Goal: Information Seeking & Learning: Learn about a topic

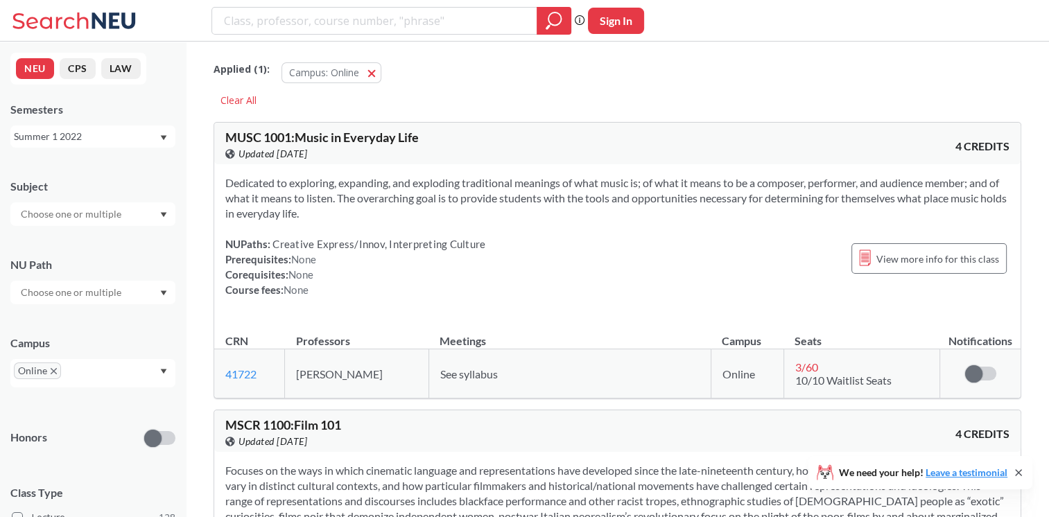
click at [73, 145] on div "Summer 1 2022" at bounding box center [92, 136] width 165 height 22
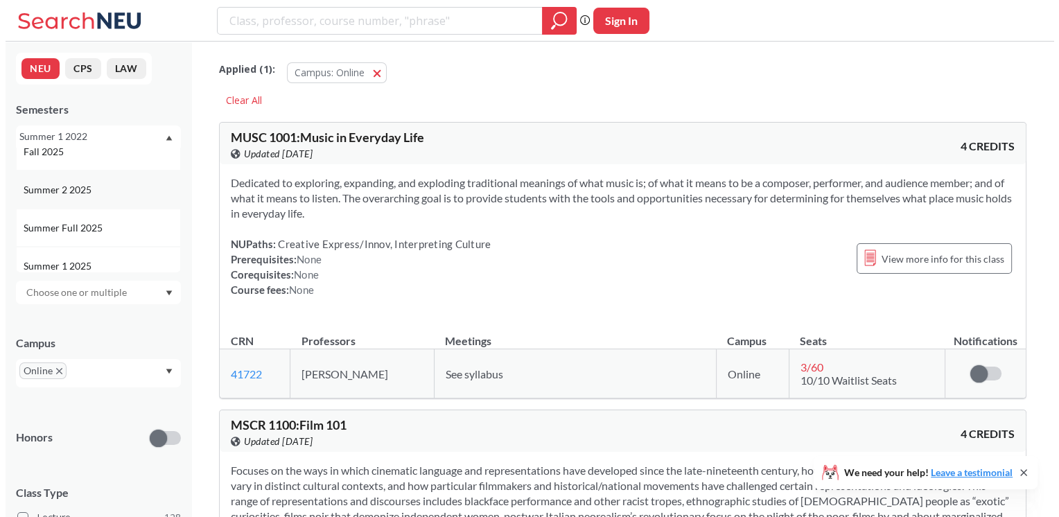
scroll to position [69, 0]
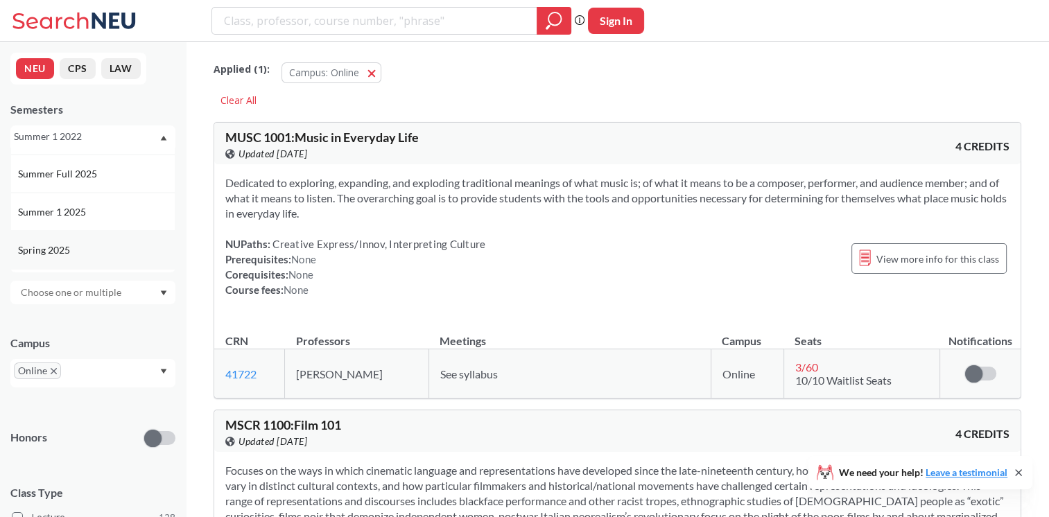
click at [85, 252] on div "Spring 2025" at bounding box center [96, 250] width 157 height 15
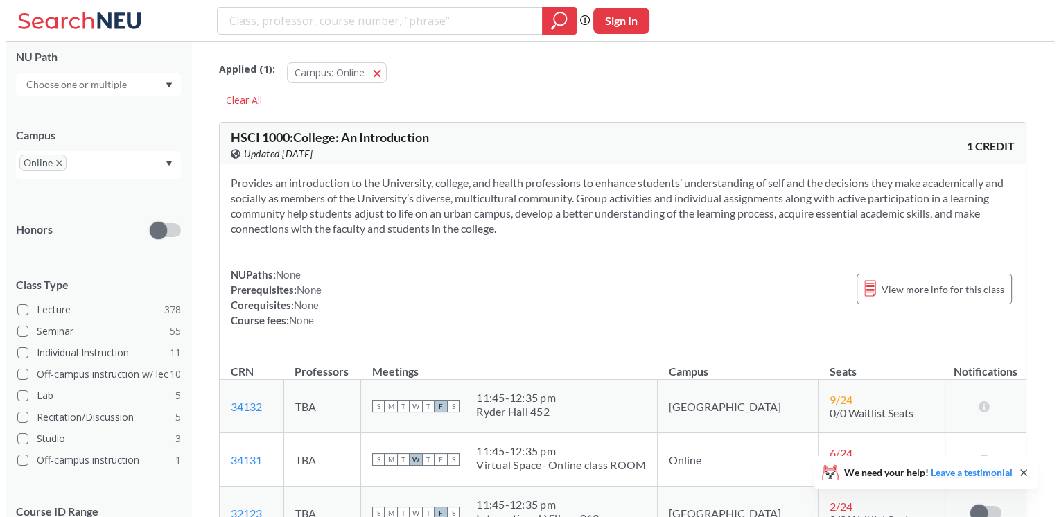
scroll to position [277, 0]
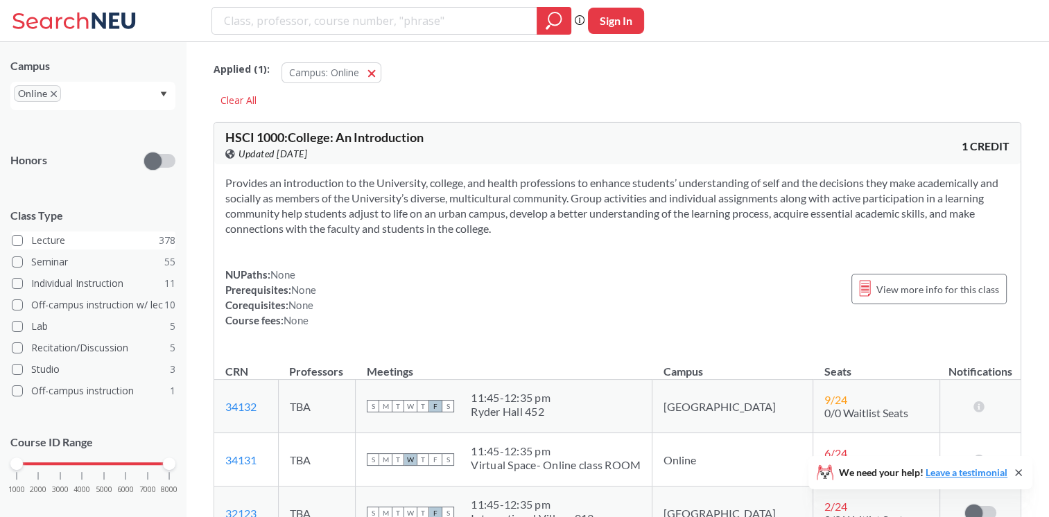
click at [59, 240] on label "Lecture 378" at bounding box center [94, 241] width 164 height 18
click at [42, 240] on input "Lecture 378" at bounding box center [36, 238] width 11 height 11
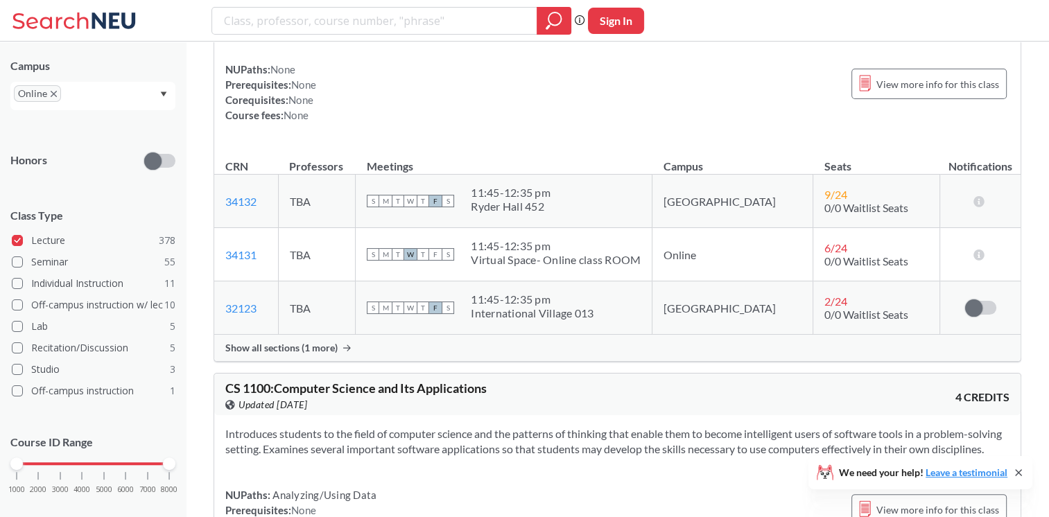
scroll to position [277, 0]
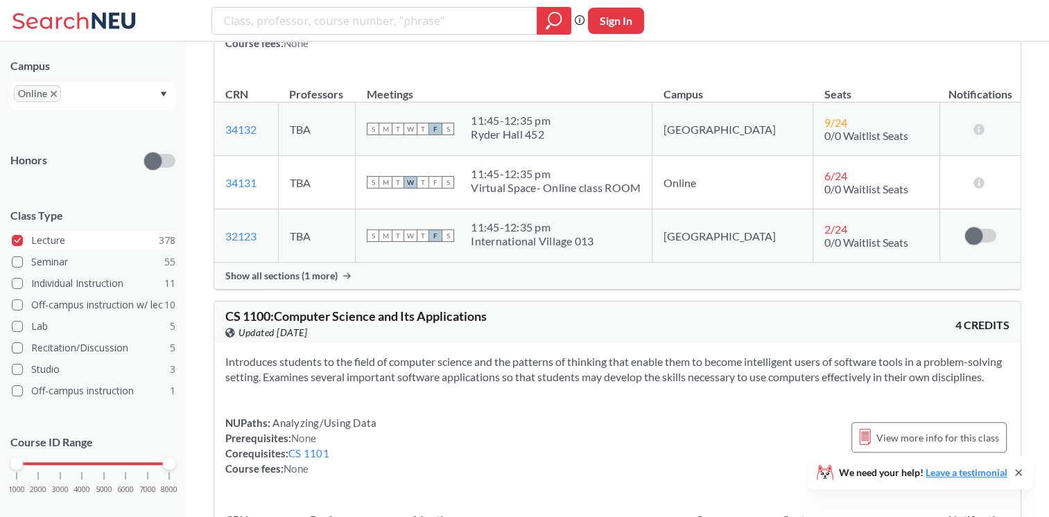
click at [19, 241] on span at bounding box center [17, 240] width 11 height 11
click at [31, 241] on input "Lecture 378" at bounding box center [36, 238] width 11 height 11
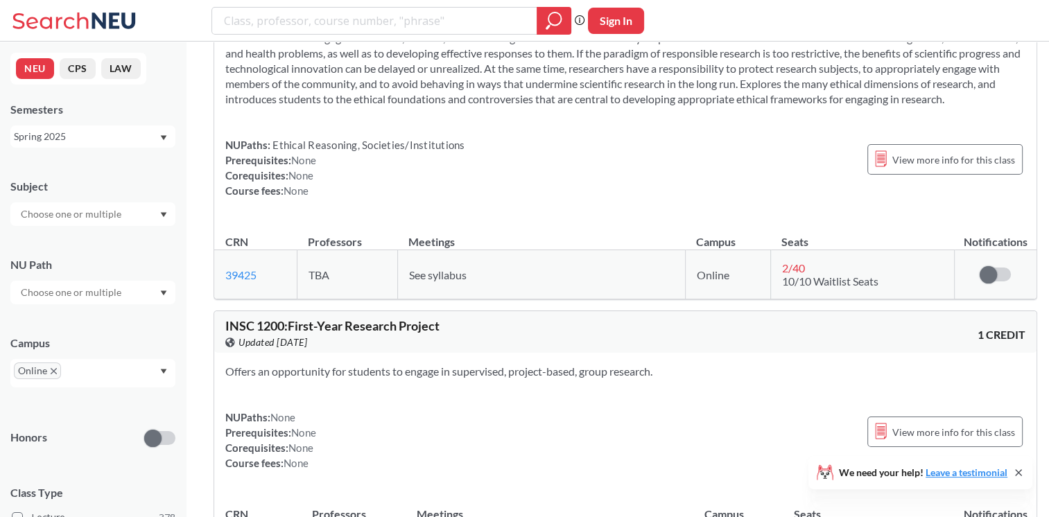
scroll to position [9845, 0]
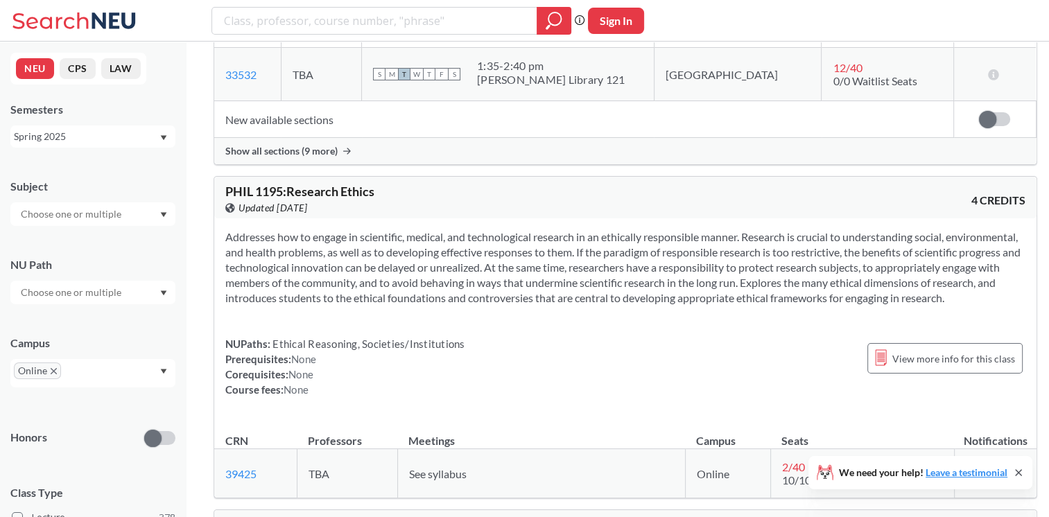
click at [123, 223] on div at bounding box center [92, 214] width 165 height 24
click at [123, 218] on input "text" at bounding box center [72, 214] width 116 height 17
click at [166, 210] on div at bounding box center [92, 214] width 165 height 24
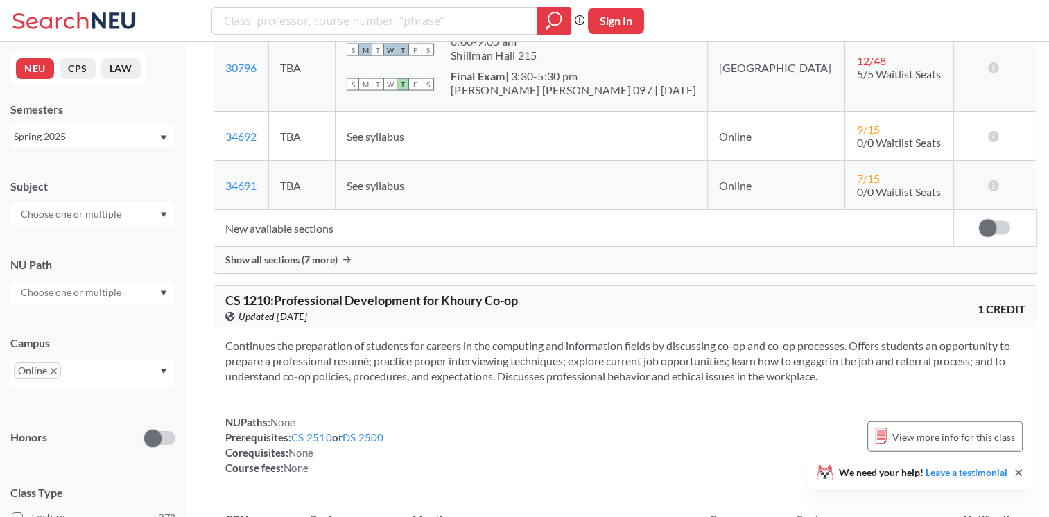
scroll to position [13381, 0]
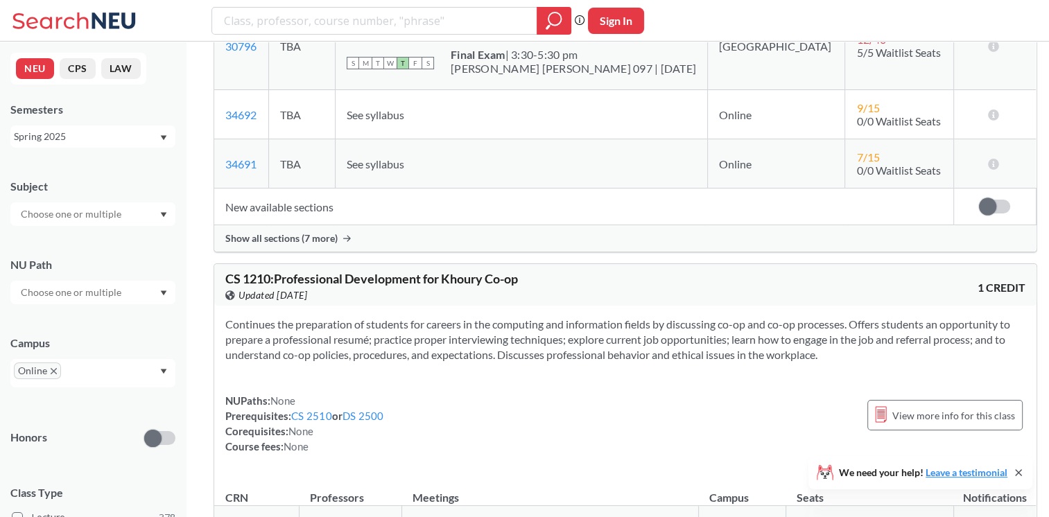
click at [117, 224] on div at bounding box center [92, 214] width 165 height 24
click at [105, 232] on div "EECE ( 9 ) Electrical and Comp Engineerng" at bounding box center [92, 217] width 165 height 38
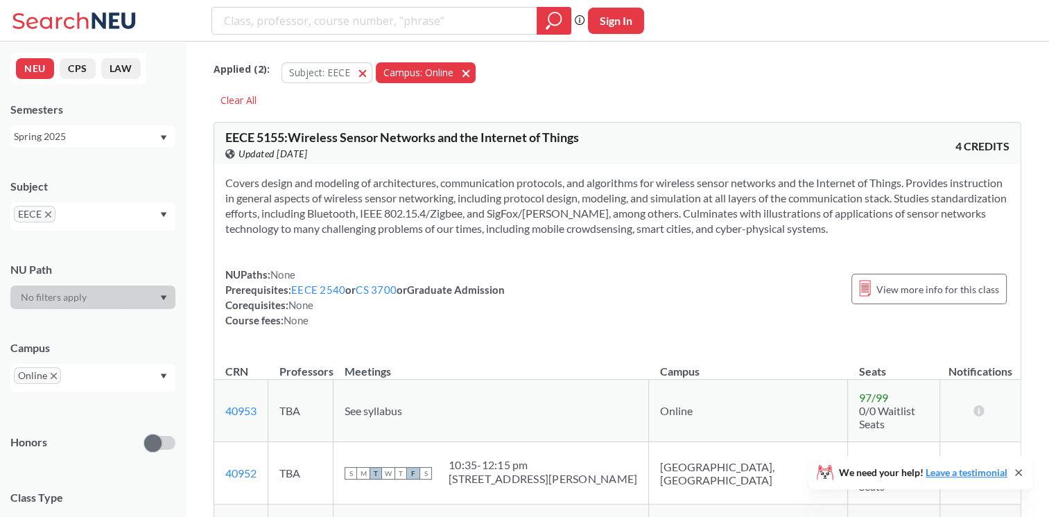
click at [467, 77] on button "Campus: Online Online" at bounding box center [426, 72] width 100 height 21
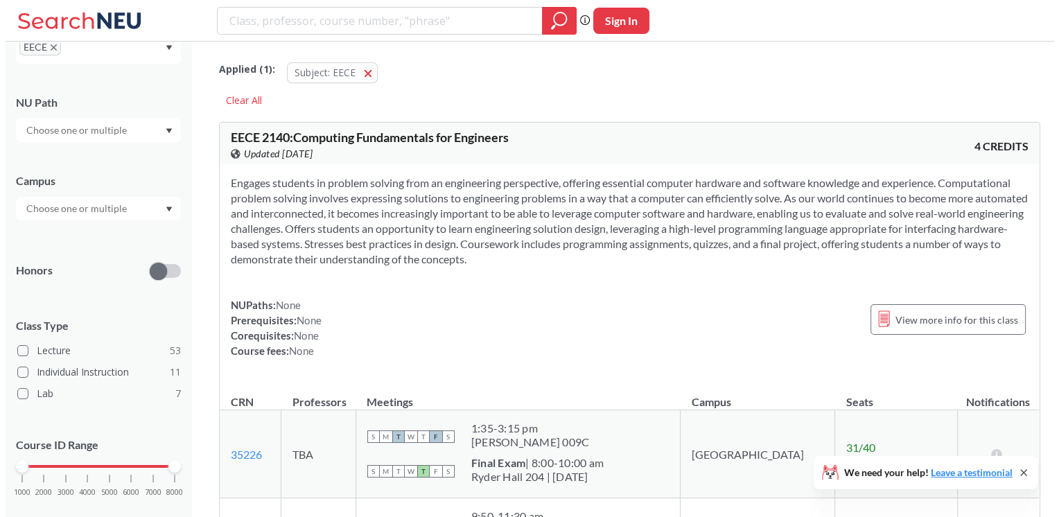
scroll to position [191, 0]
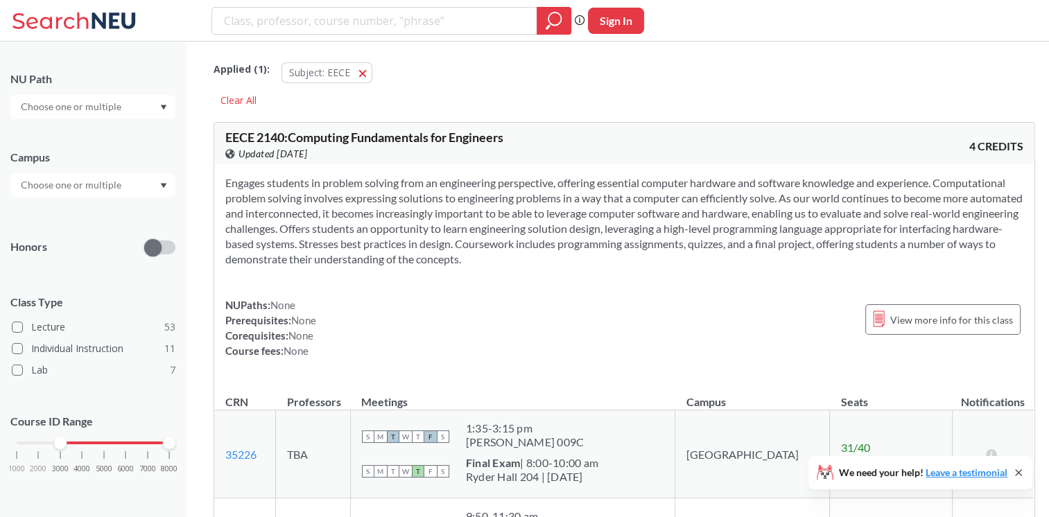
drag, startPoint x: 21, startPoint y: 442, endPoint x: 62, endPoint y: 443, distance: 40.9
click at [62, 443] on div at bounding box center [60, 443] width 12 height 12
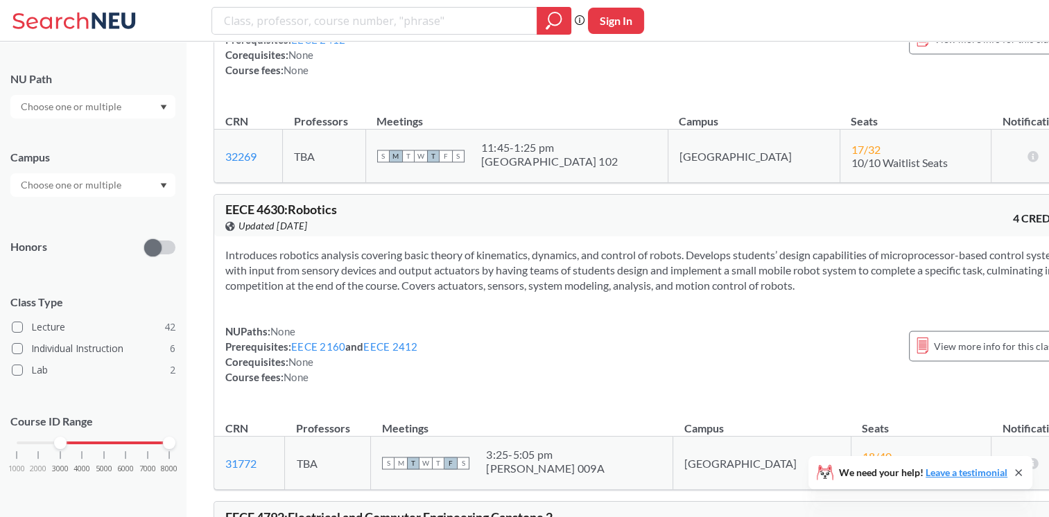
scroll to position [2219, 0]
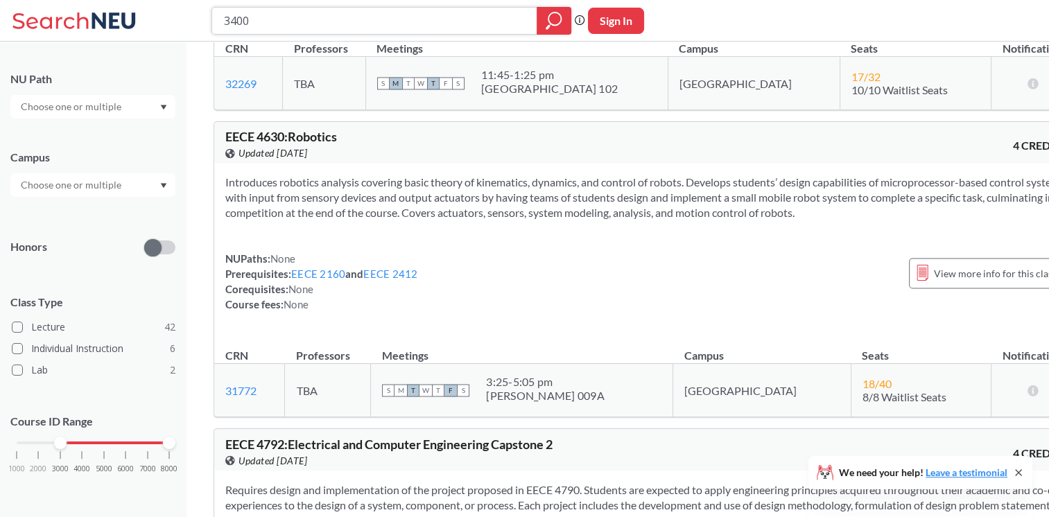
type input "3400"
click at [543, 28] on div at bounding box center [554, 21] width 35 height 28
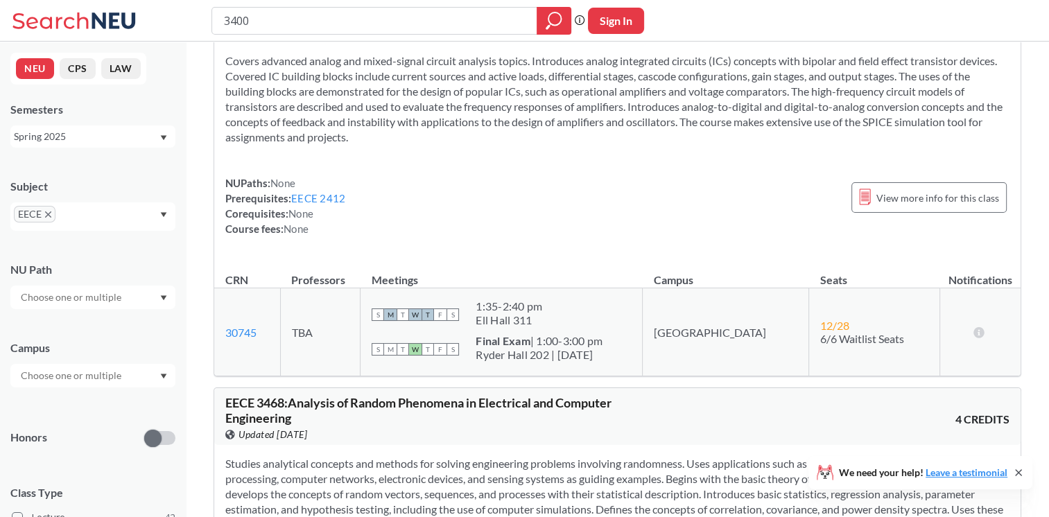
click at [94, 137] on div "Spring 2025" at bounding box center [86, 136] width 145 height 15
click at [89, 171] on div "Fall 2025" at bounding box center [96, 166] width 157 height 15
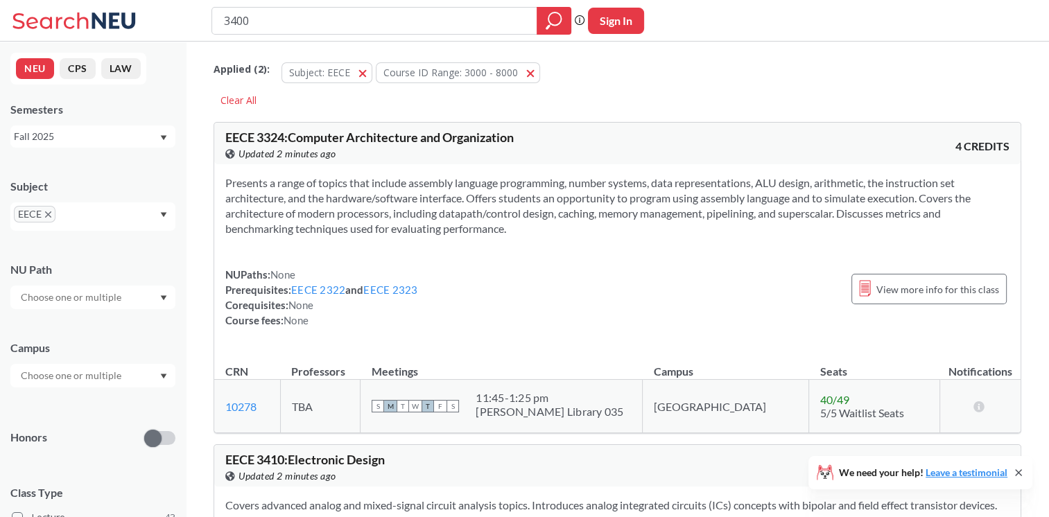
click at [54, 146] on div "Fall 2025" at bounding box center [92, 136] width 165 height 22
click at [71, 191] on div "Spring 2025" at bounding box center [92, 181] width 165 height 38
drag, startPoint x: 262, startPoint y: 15, endPoint x: 197, endPoint y: 16, distance: 65.2
click at [197, 16] on div "3400 Phrase search guarantees the exact search appears in the results. Ex. If y…" at bounding box center [524, 21] width 1049 height 42
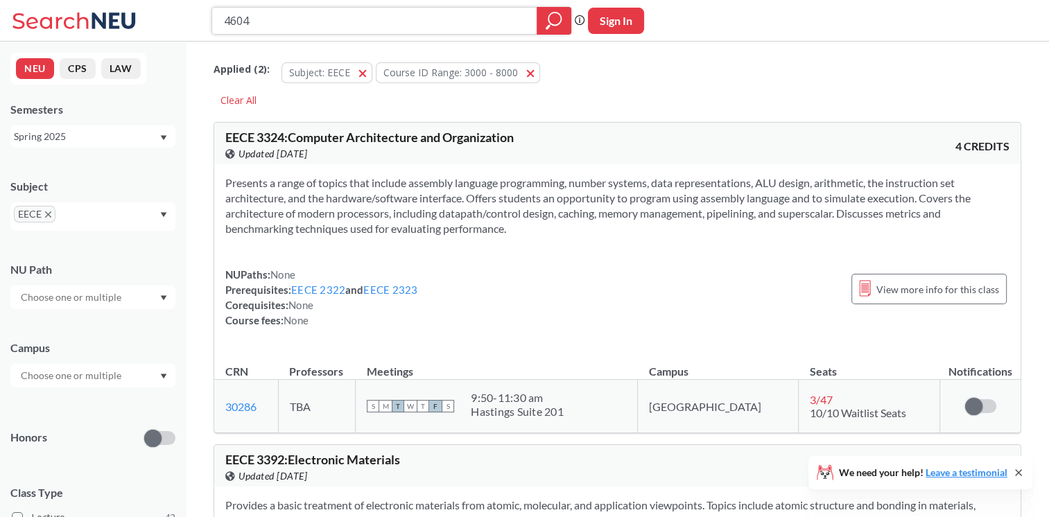
type input "4604"
click at [550, 18] on icon "magnifying glass" at bounding box center [554, 20] width 17 height 19
click at [148, 139] on div "Spring 2025" at bounding box center [86, 136] width 145 height 15
click at [116, 162] on div "Fall 2025" at bounding box center [96, 166] width 157 height 15
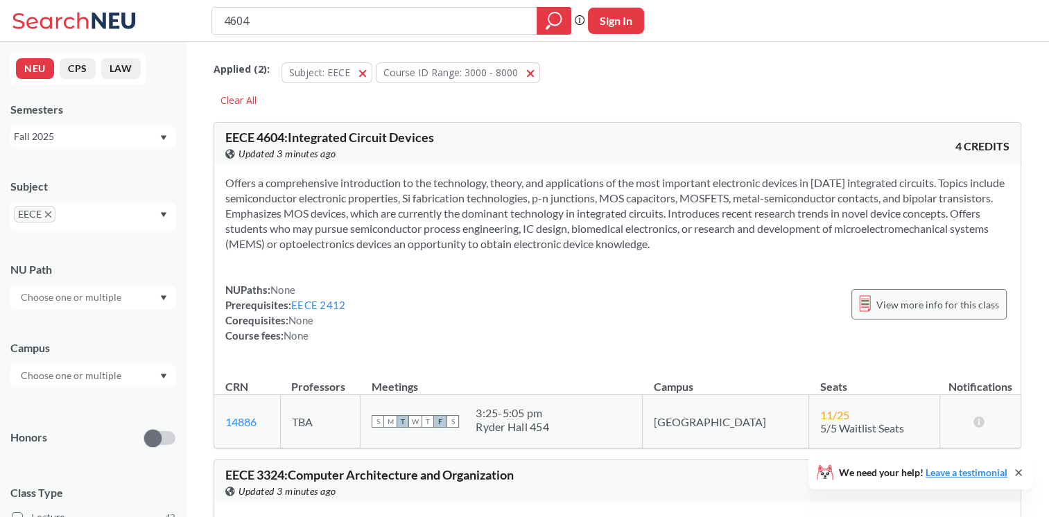
click at [896, 302] on span "View more info for this class" at bounding box center [937, 304] width 123 height 17
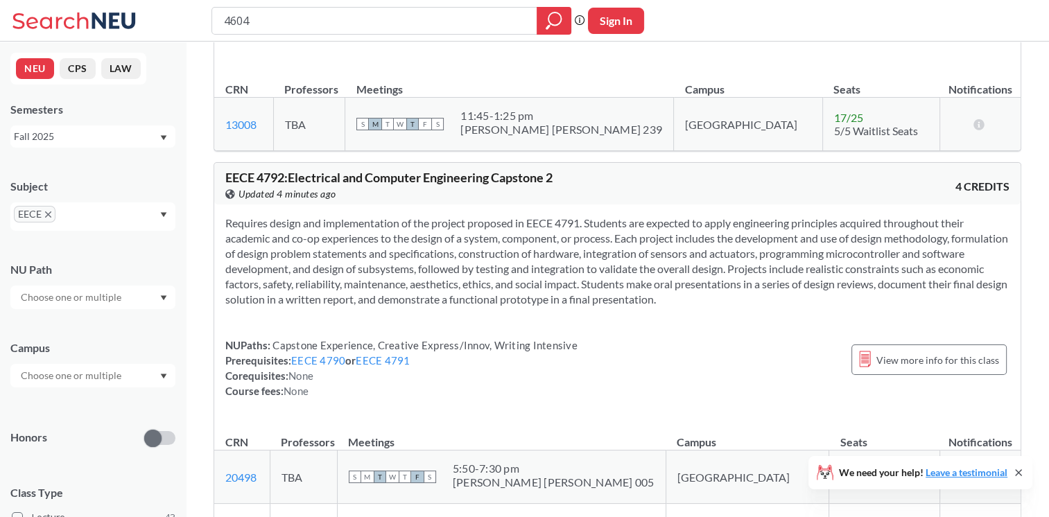
scroll to position [2357, 0]
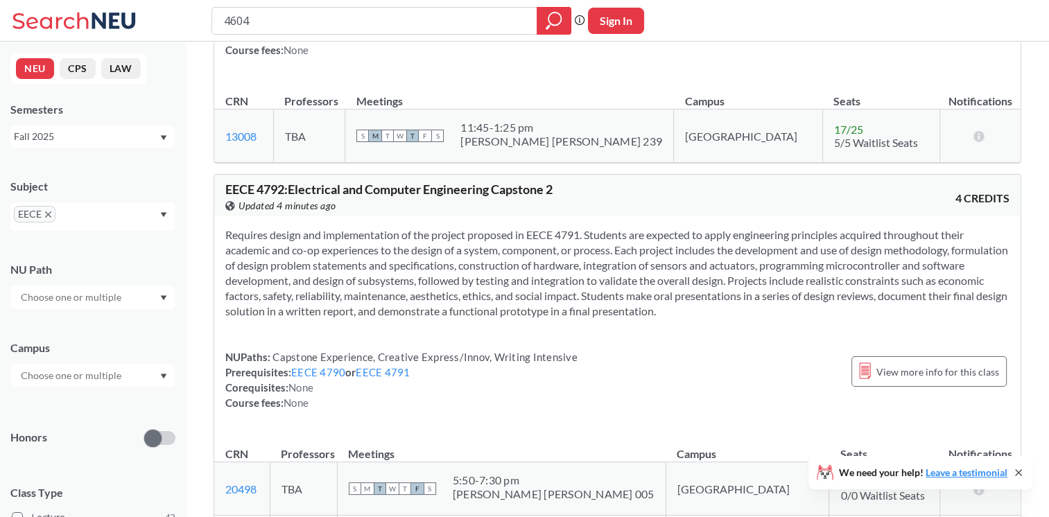
click at [64, 135] on div "Fall 2025" at bounding box center [86, 136] width 145 height 15
click at [94, 192] on div "Spring 2025" at bounding box center [92, 181] width 165 height 38
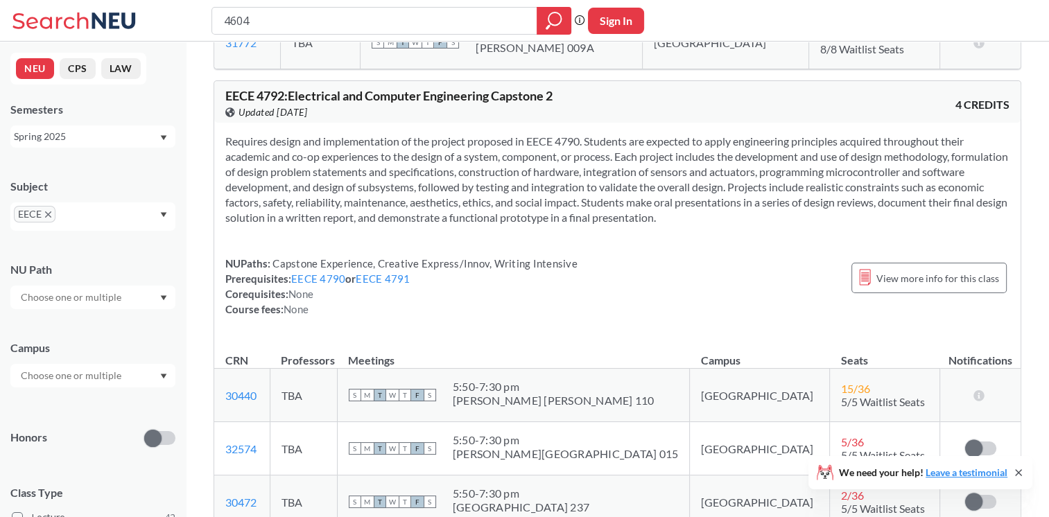
scroll to position [2635, 0]
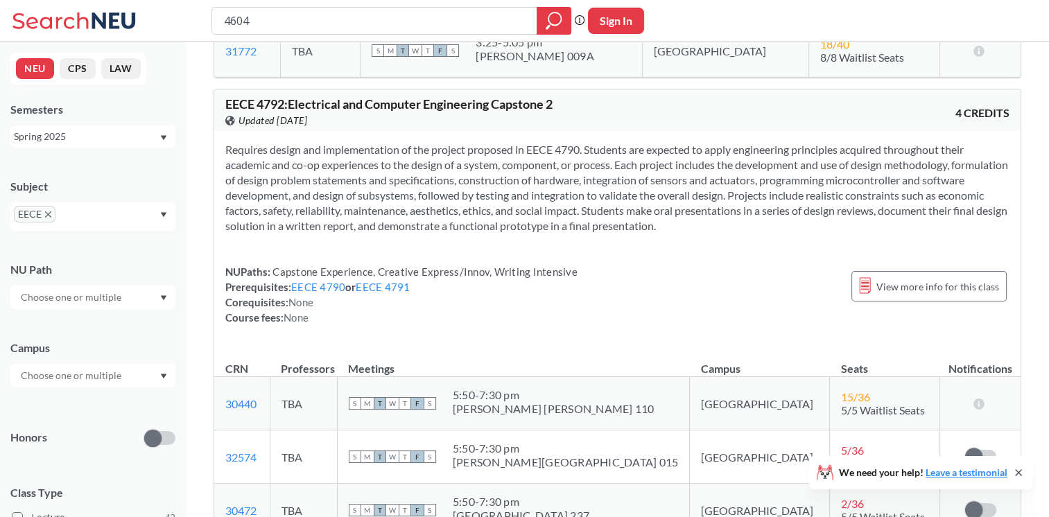
click at [158, 141] on div "Spring 2025" at bounding box center [86, 136] width 145 height 15
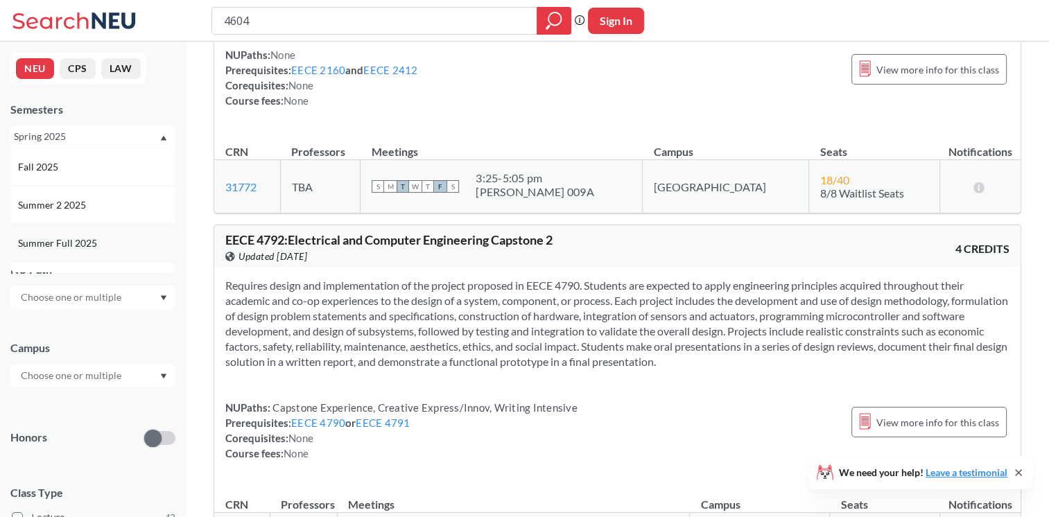
scroll to position [2496, 0]
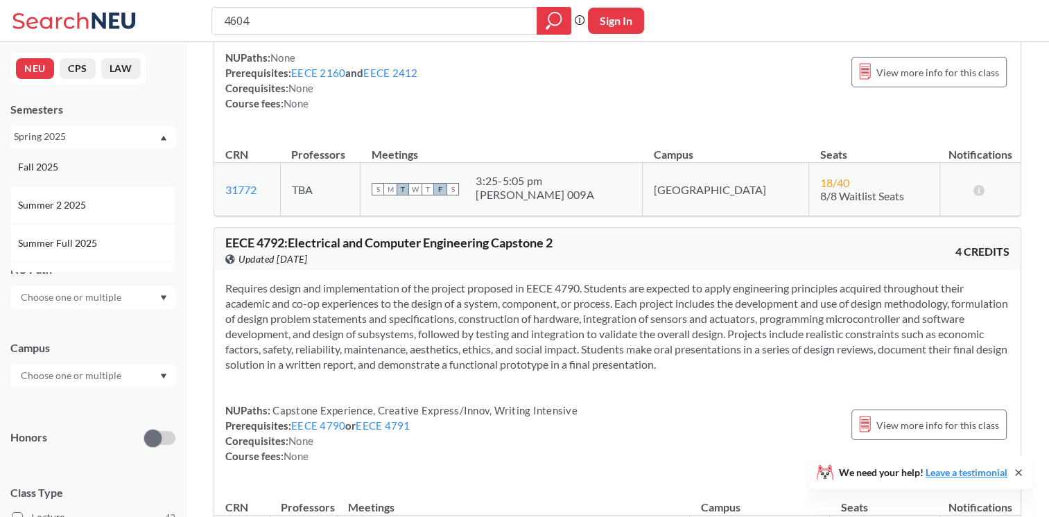
click at [79, 173] on div "Fall 2025" at bounding box center [96, 166] width 157 height 15
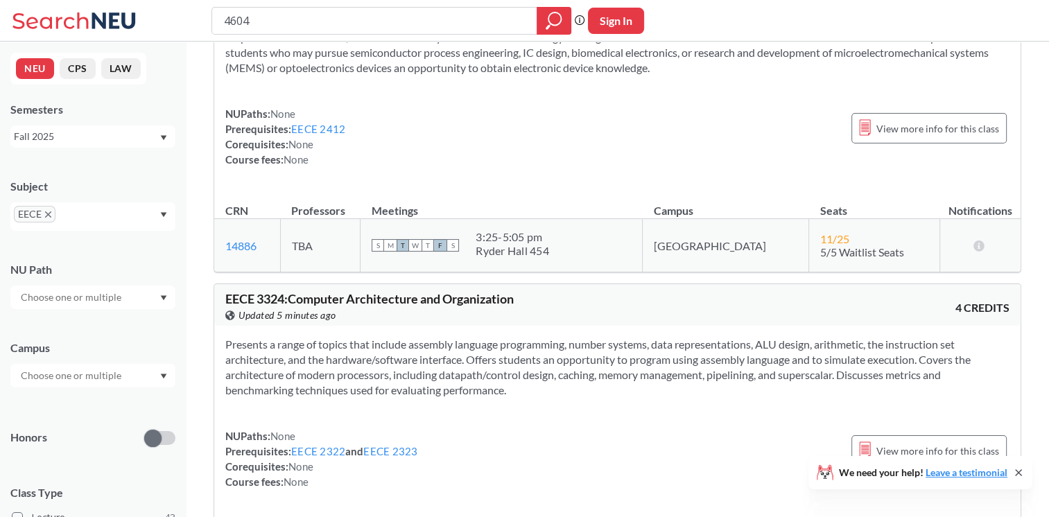
scroll to position [485, 0]
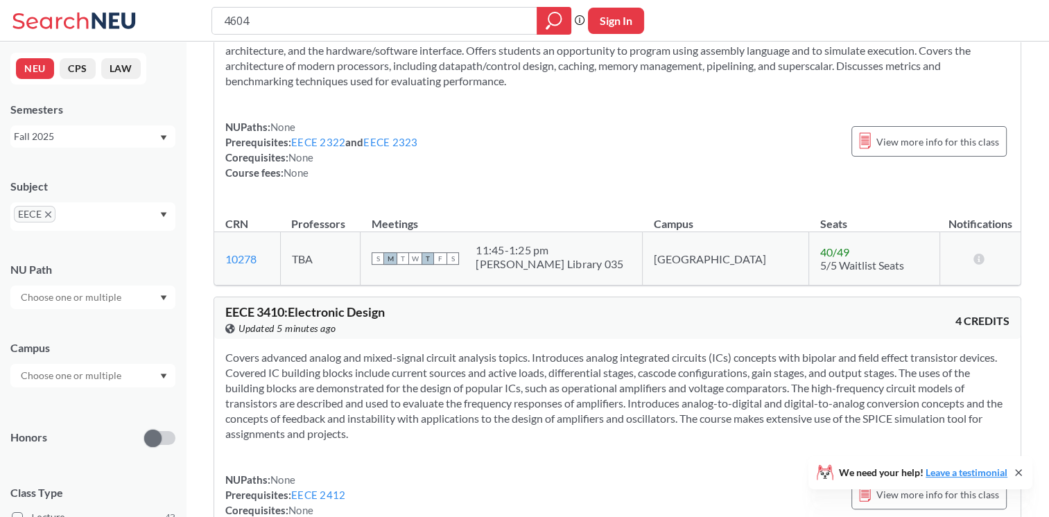
click at [135, 136] on div "Fall 2025" at bounding box center [86, 136] width 145 height 15
click at [98, 243] on div "Spring 2025" at bounding box center [96, 250] width 157 height 15
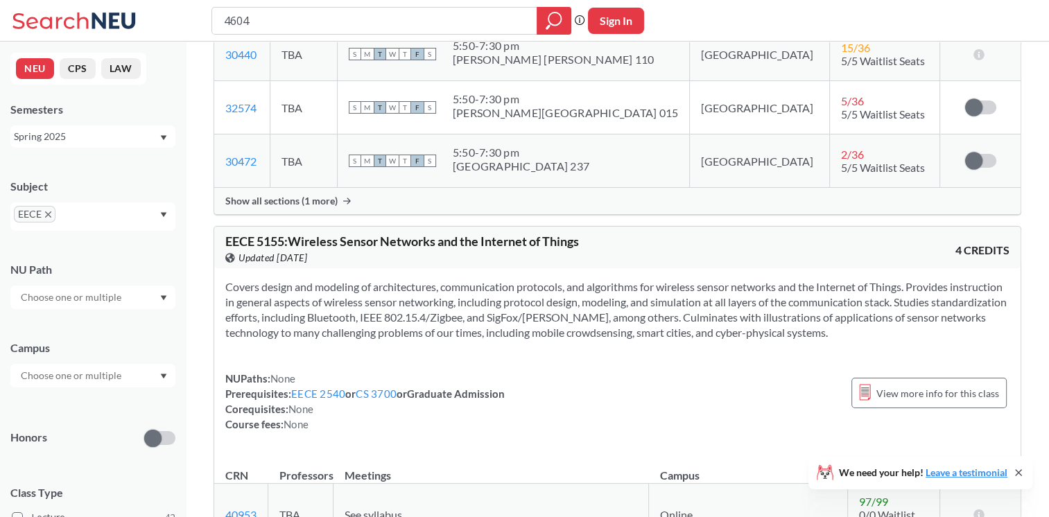
scroll to position [2704, 0]
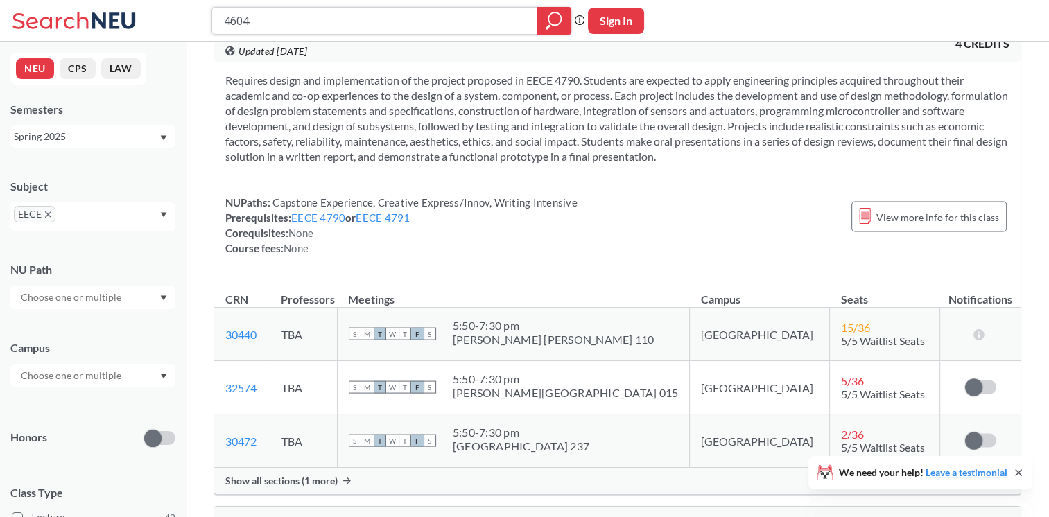
drag, startPoint x: 263, startPoint y: 10, endPoint x: 180, endPoint y: 35, distance: 87.7
click at [180, 35] on div "4604 Phrase search guarantees the exact search appears in the results. Ex. If y…" at bounding box center [524, 21] width 1049 height 42
type input "5580"
click at [542, 28] on div at bounding box center [554, 21] width 35 height 28
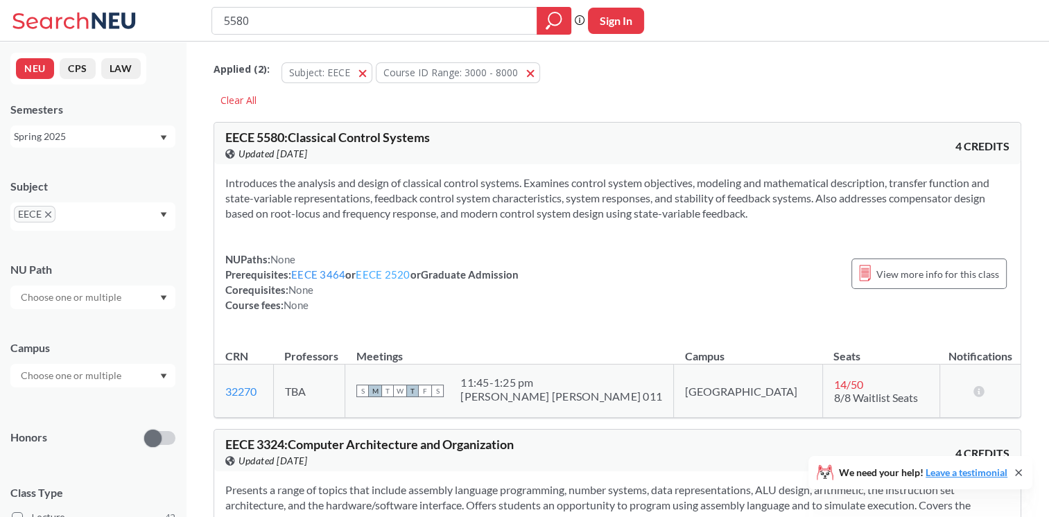
click at [402, 273] on link "EECE 2520" at bounding box center [383, 274] width 54 height 12
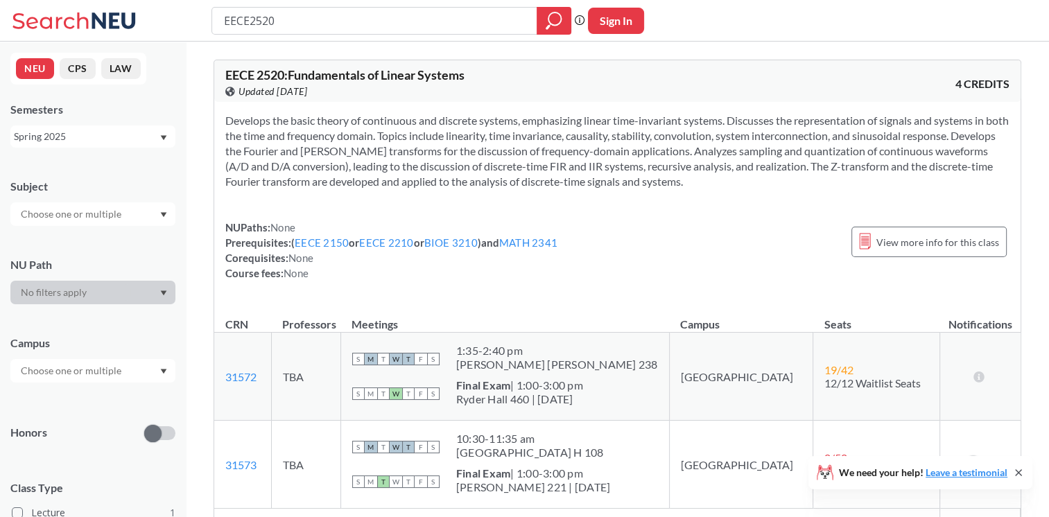
type input "5580"
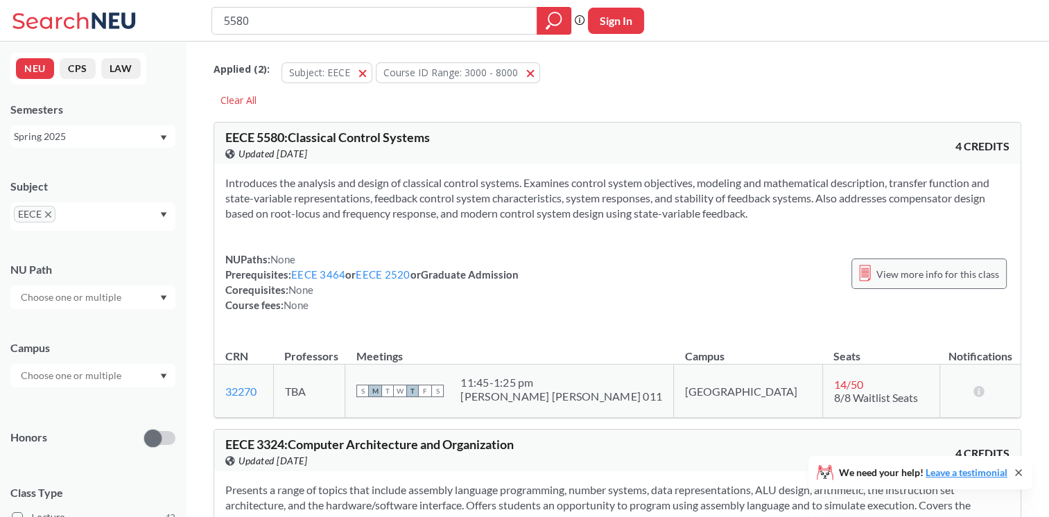
click at [933, 281] on span "View more info for this class" at bounding box center [937, 274] width 123 height 17
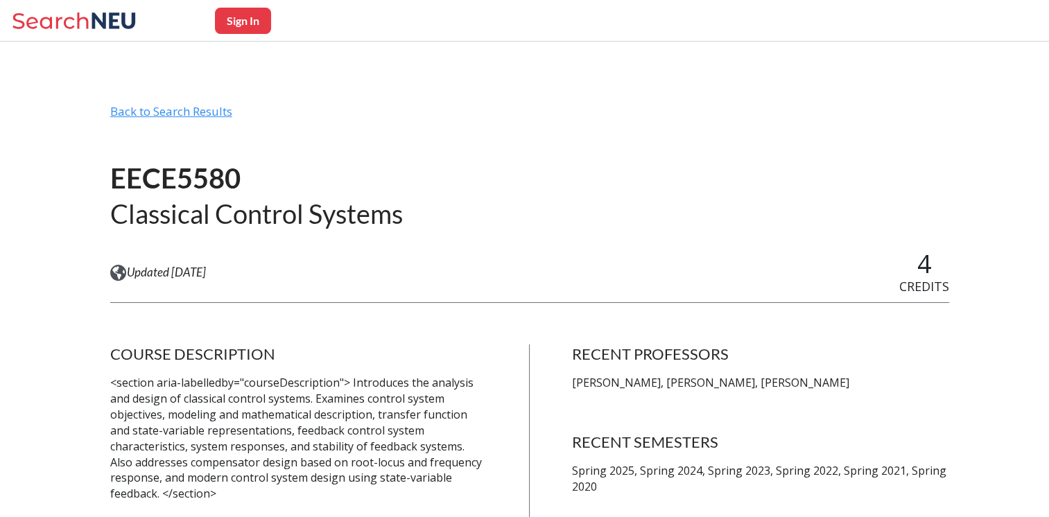
click at [216, 112] on div "Back to Search Results" at bounding box center [529, 117] width 839 height 26
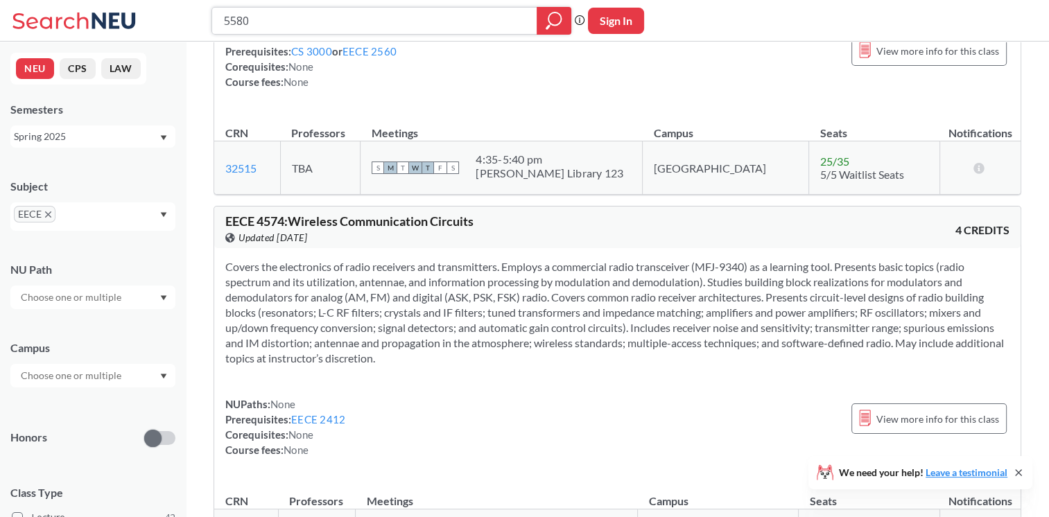
scroll to position [2219, 0]
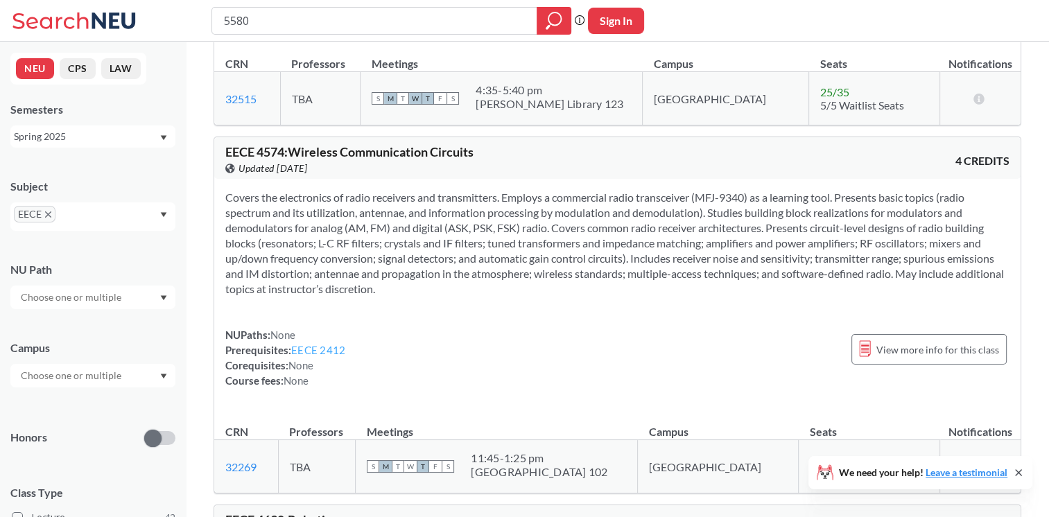
click at [327, 356] on link "EECE 2412" at bounding box center [318, 350] width 54 height 12
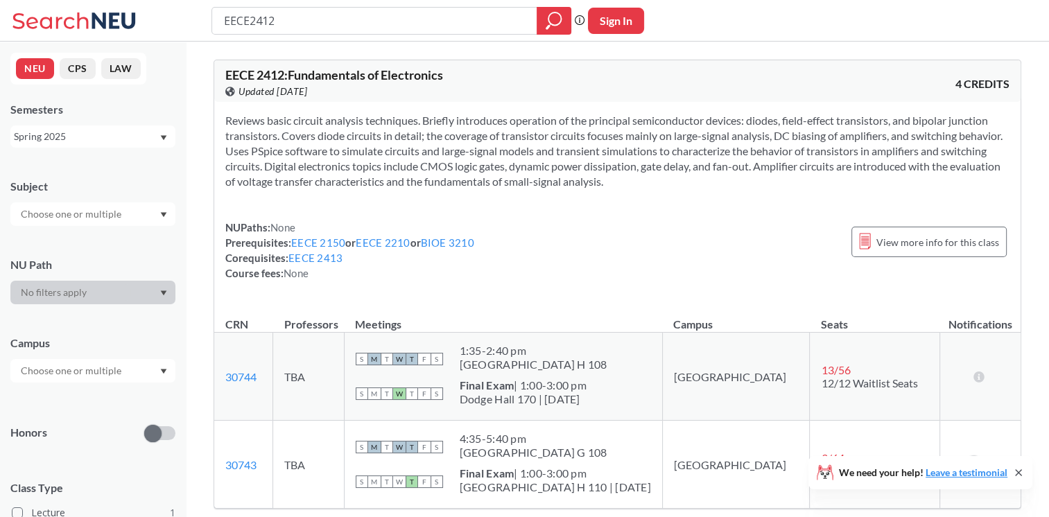
type input "5580"
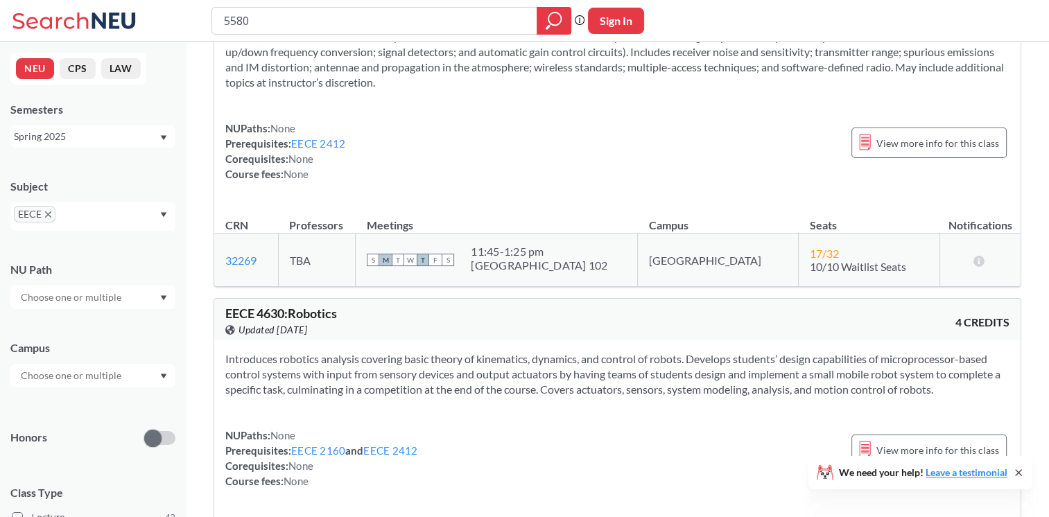
scroll to position [2427, 0]
click at [43, 216] on span "EECE" at bounding box center [35, 214] width 42 height 17
click at [50, 215] on icon "X to remove pill" at bounding box center [48, 214] width 6 height 6
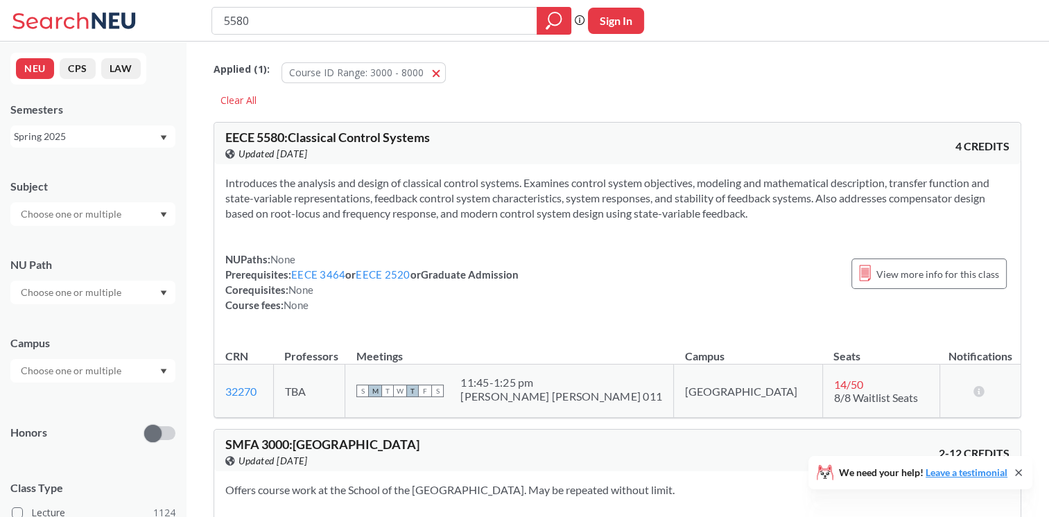
click at [60, 373] on input "text" at bounding box center [72, 371] width 116 height 17
click at [88, 442] on div "Online ( 383 )" at bounding box center [96, 440] width 157 height 15
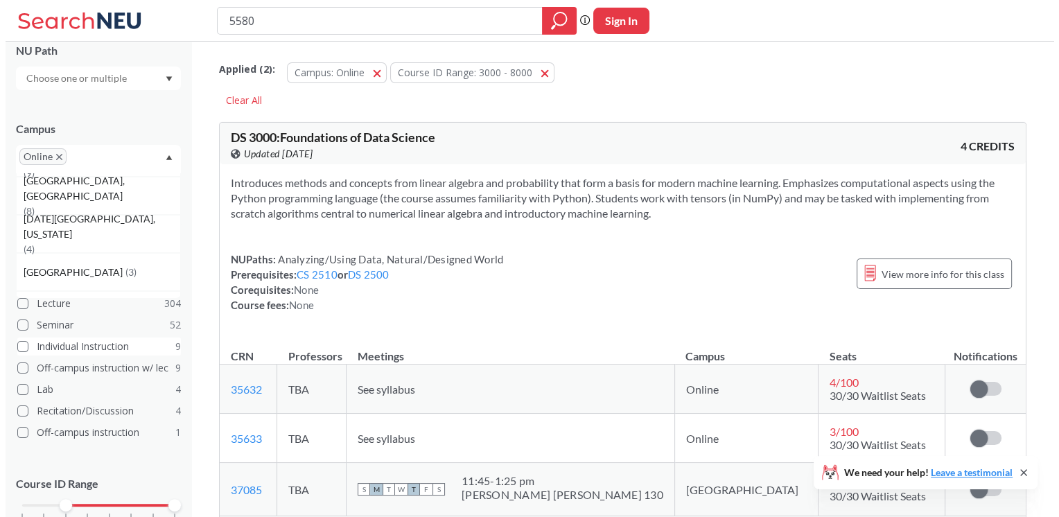
scroll to position [277, 0]
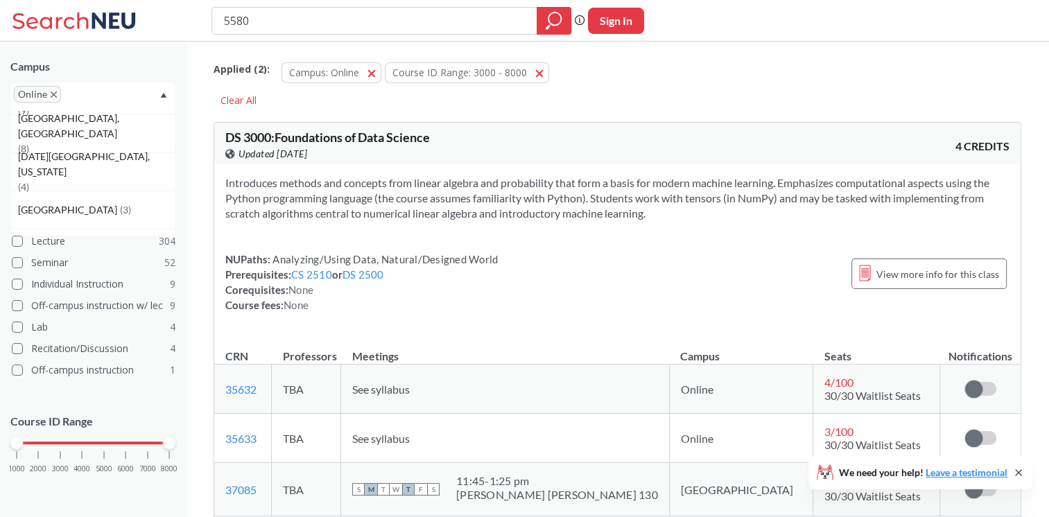
drag, startPoint x: 60, startPoint y: 448, endPoint x: 10, endPoint y: 440, distance: 50.6
click at [0, 437] on html "5580 Phrase search guarantees the exact search appears in the results. Ex. If y…" at bounding box center [524, 258] width 1049 height 517
drag, startPoint x: 173, startPoint y: 445, endPoint x: 73, endPoint y: 453, distance: 100.1
click at [73, 453] on div "1000 2000 3000 4000 5000 6000 7000 8000" at bounding box center [92, 469] width 165 height 62
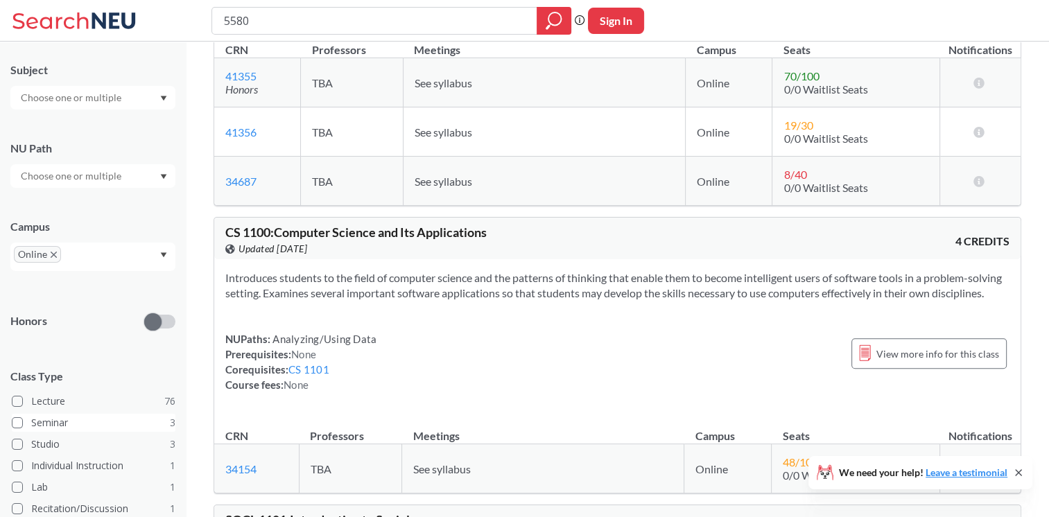
click at [17, 418] on span at bounding box center [17, 422] width 11 height 11
click at [31, 418] on input "Seminar 3" at bounding box center [36, 420] width 11 height 11
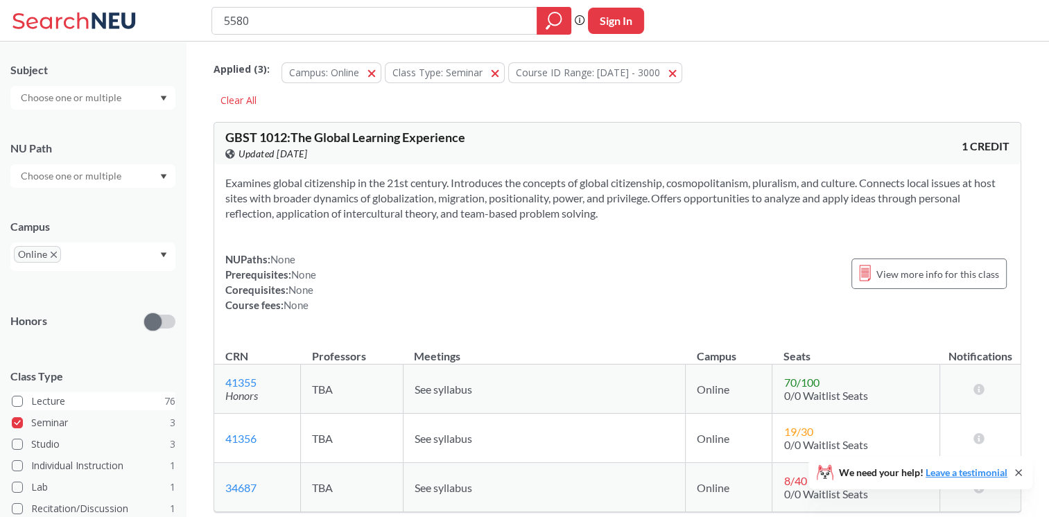
click at [19, 401] on span at bounding box center [17, 401] width 11 height 11
click at [31, 401] on input "Lecture 76" at bounding box center [36, 399] width 11 height 11
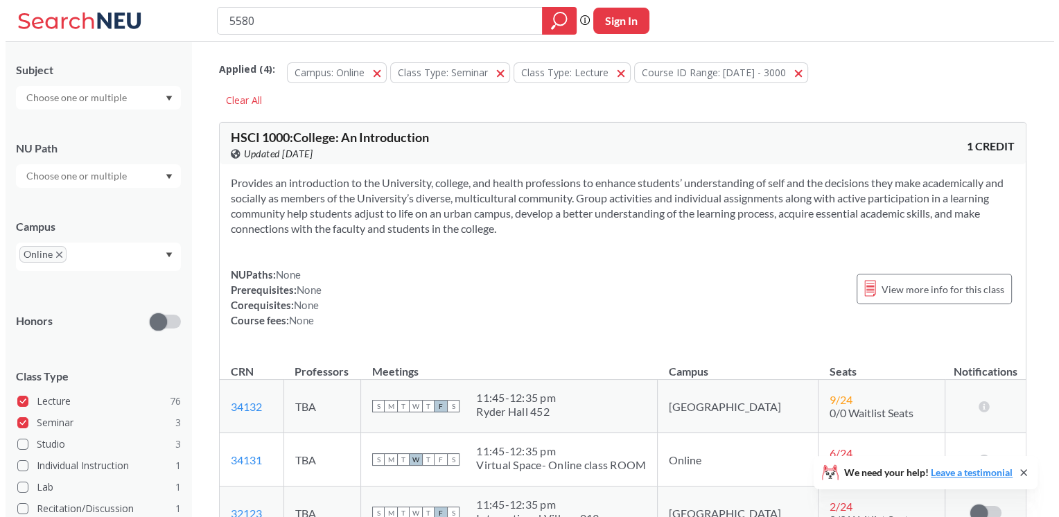
scroll to position [186, 0]
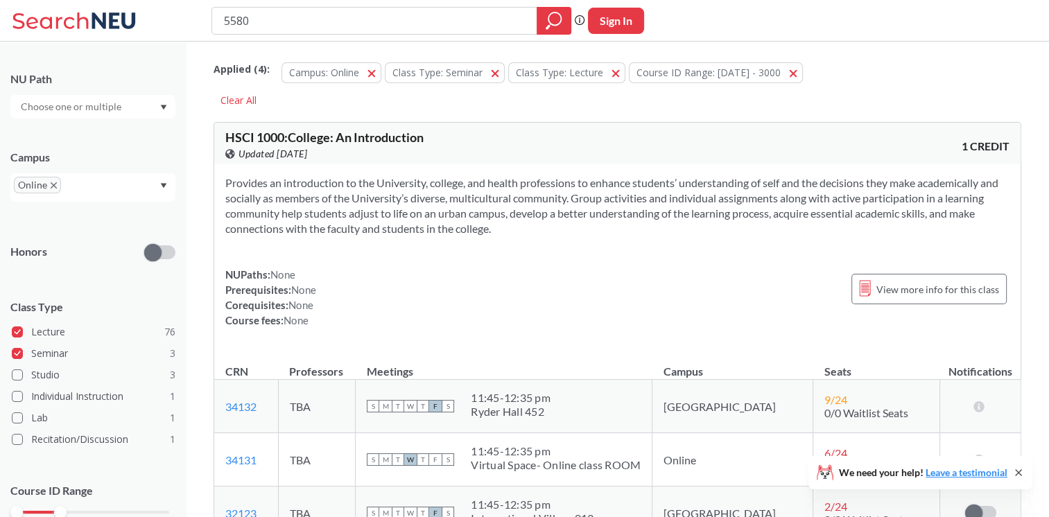
click at [19, 354] on span at bounding box center [17, 353] width 11 height 11
click at [31, 354] on input "Seminar 3" at bounding box center [36, 351] width 11 height 11
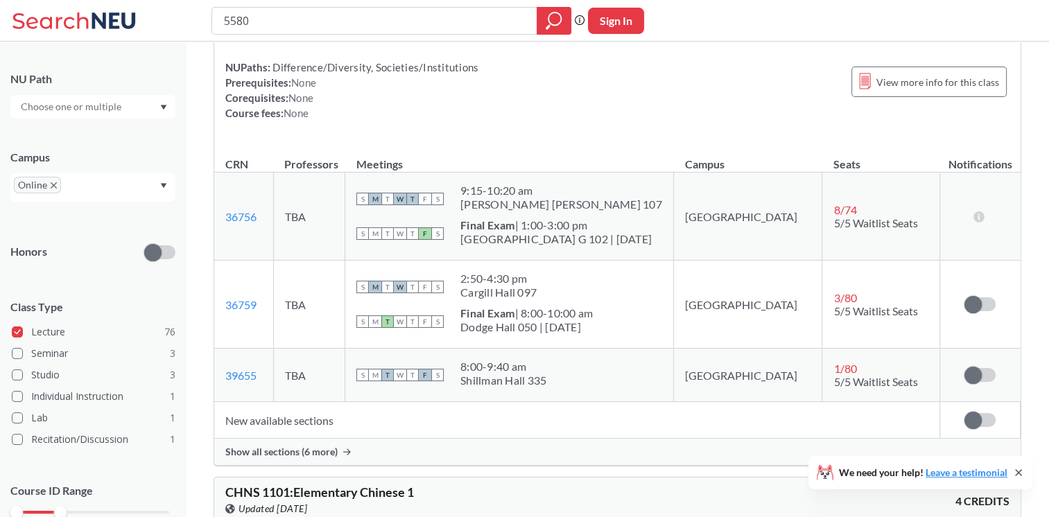
scroll to position [971, 0]
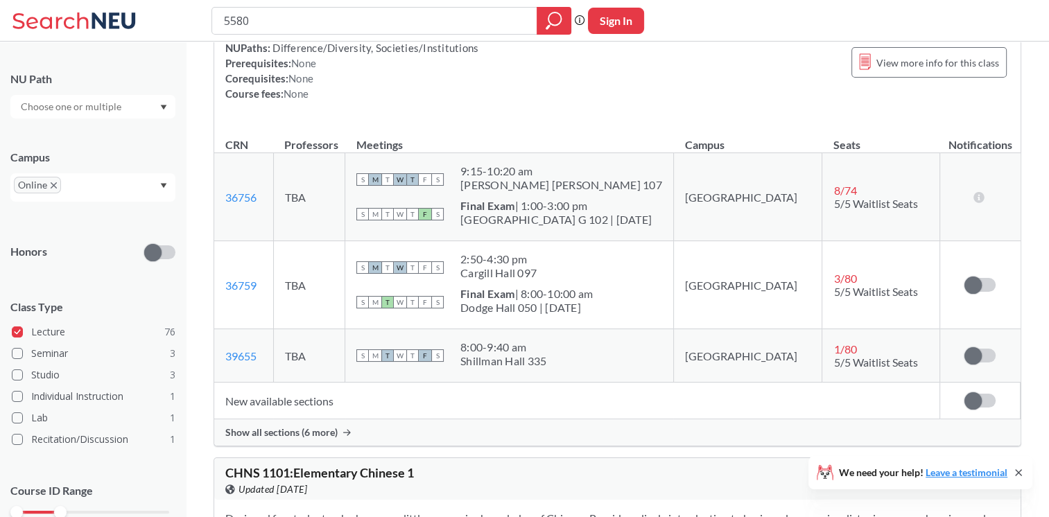
click at [278, 439] on span "Show all sections (6 more)" at bounding box center [281, 432] width 112 height 12
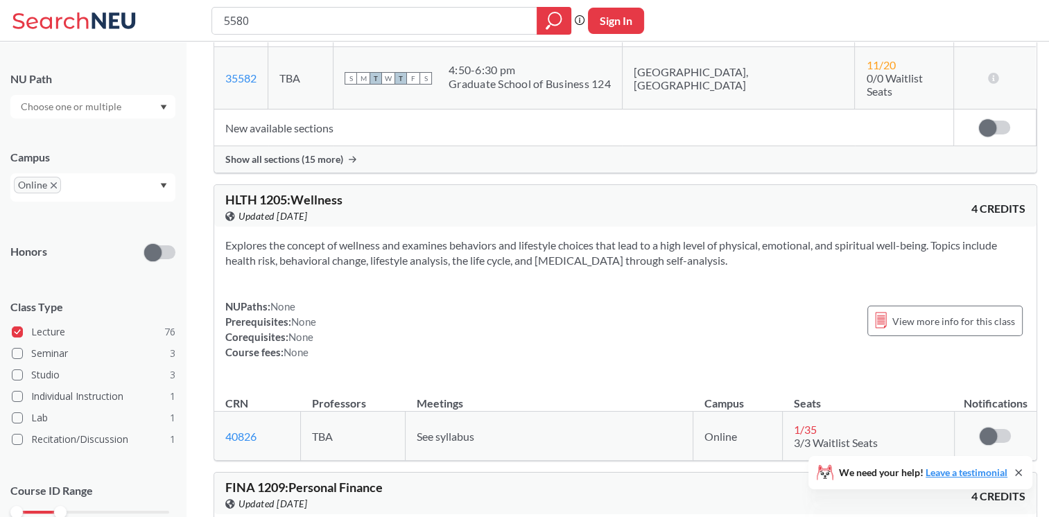
scroll to position [11648, 0]
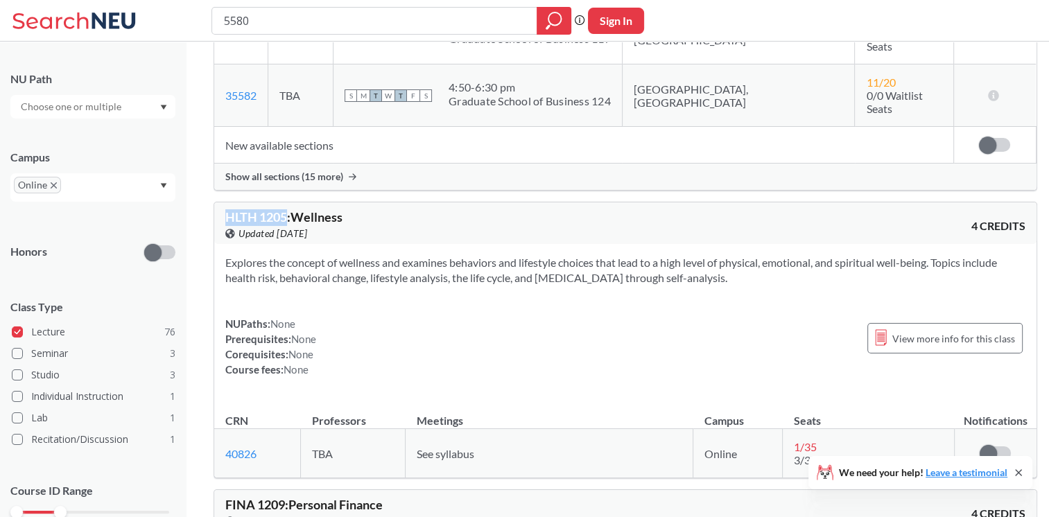
drag, startPoint x: 288, startPoint y: 118, endPoint x: 216, endPoint y: 123, distance: 72.3
click at [216, 202] on div "HLTH 1205 : Wellness View this course on Banner. Updated [DATE] 4 CREDITS" at bounding box center [625, 223] width 822 height 42
copy span "HLTH 1205"
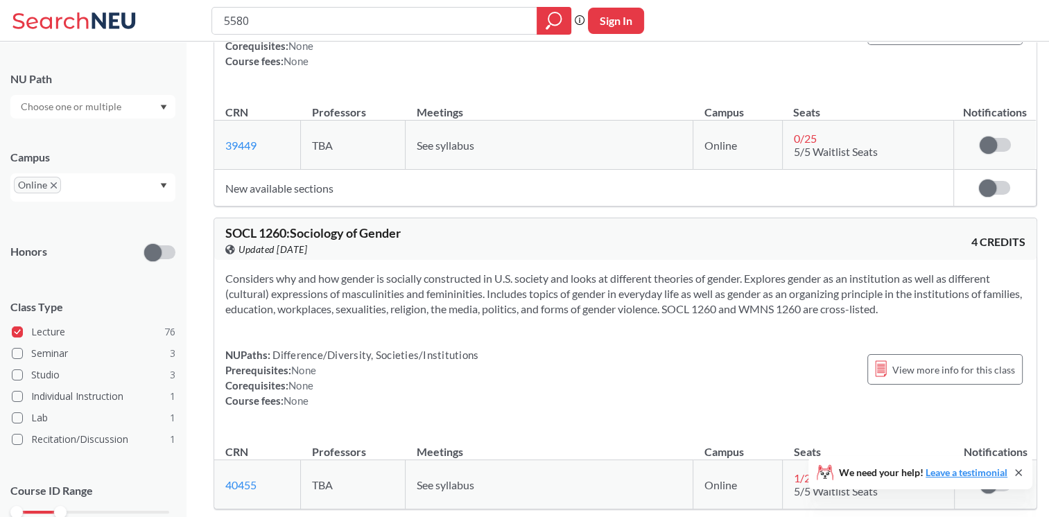
scroll to position [14560, 0]
